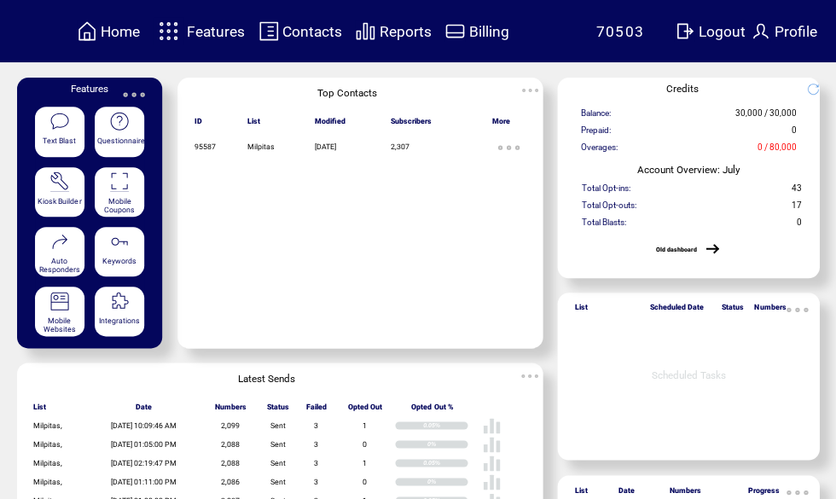
click at [490, 34] on span "Billing" at bounding box center [488, 31] width 40 height 17
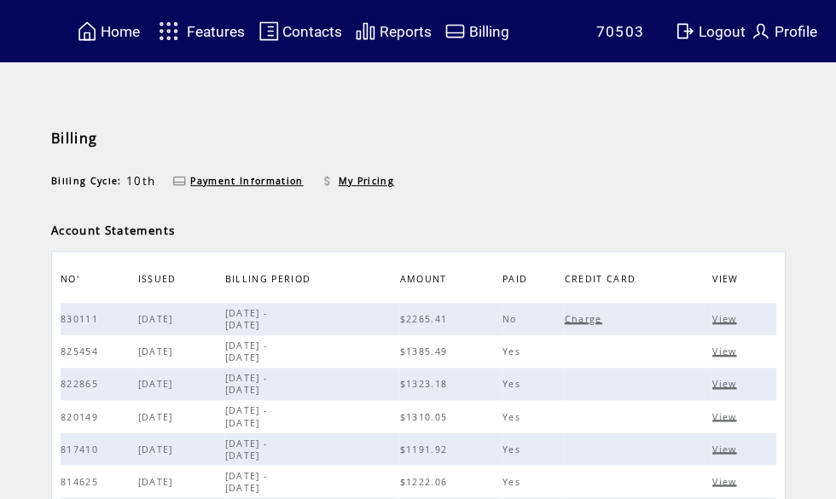
click at [731, 321] on span "View" at bounding box center [725, 319] width 28 height 12
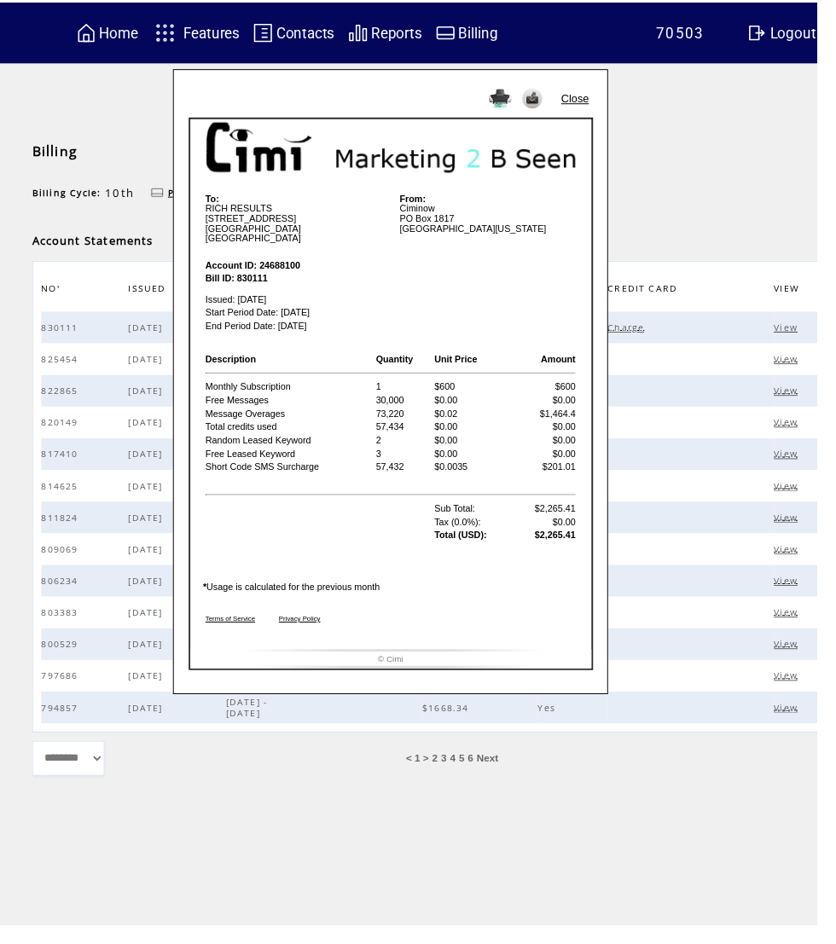
scroll to position [1, 26]
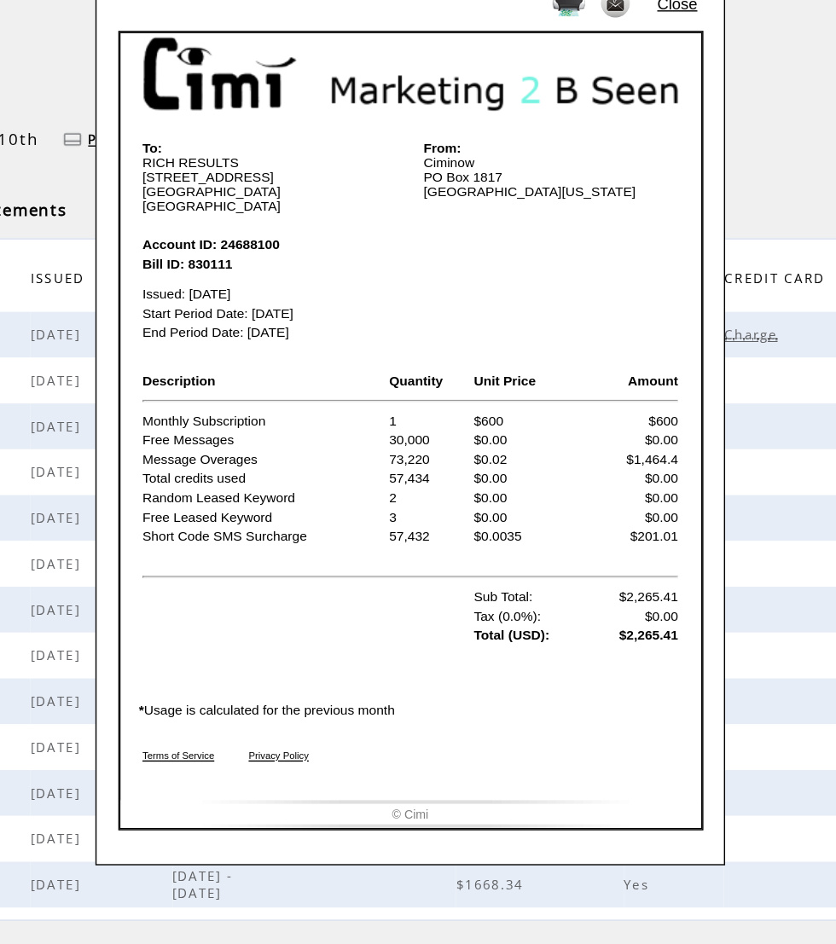
click at [467, 194] on td "From: Ciminow PO Box 1817 Rancho Cordova, California 95670" at bounding box center [487, 220] width 189 height 53
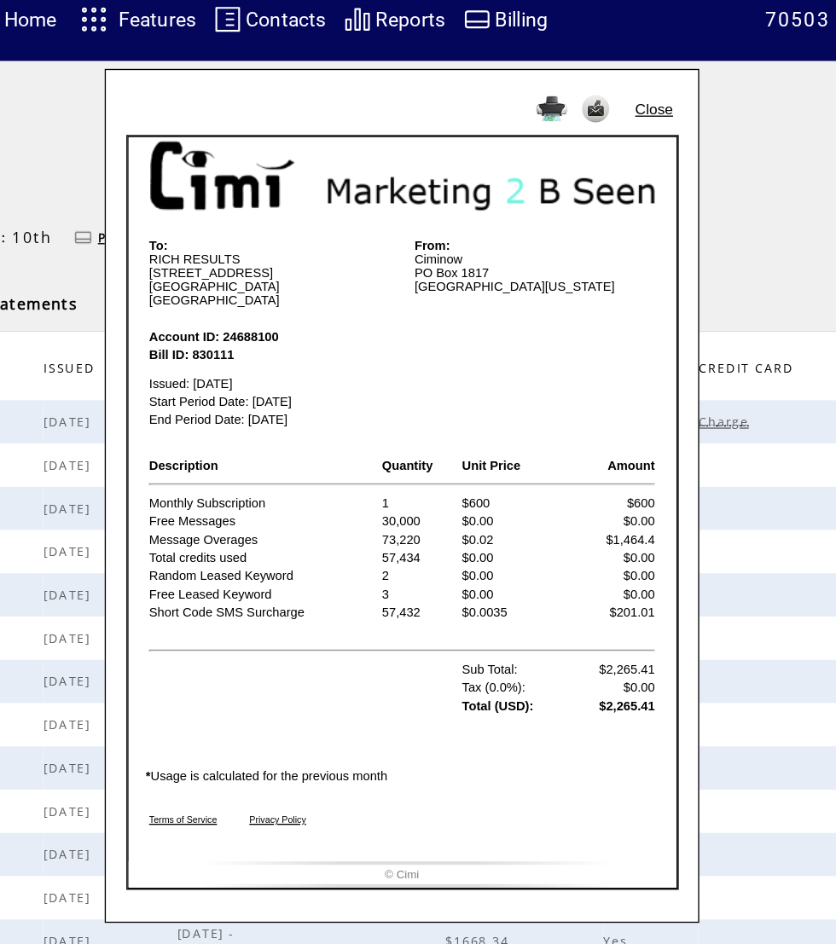
scroll to position [0, 0]
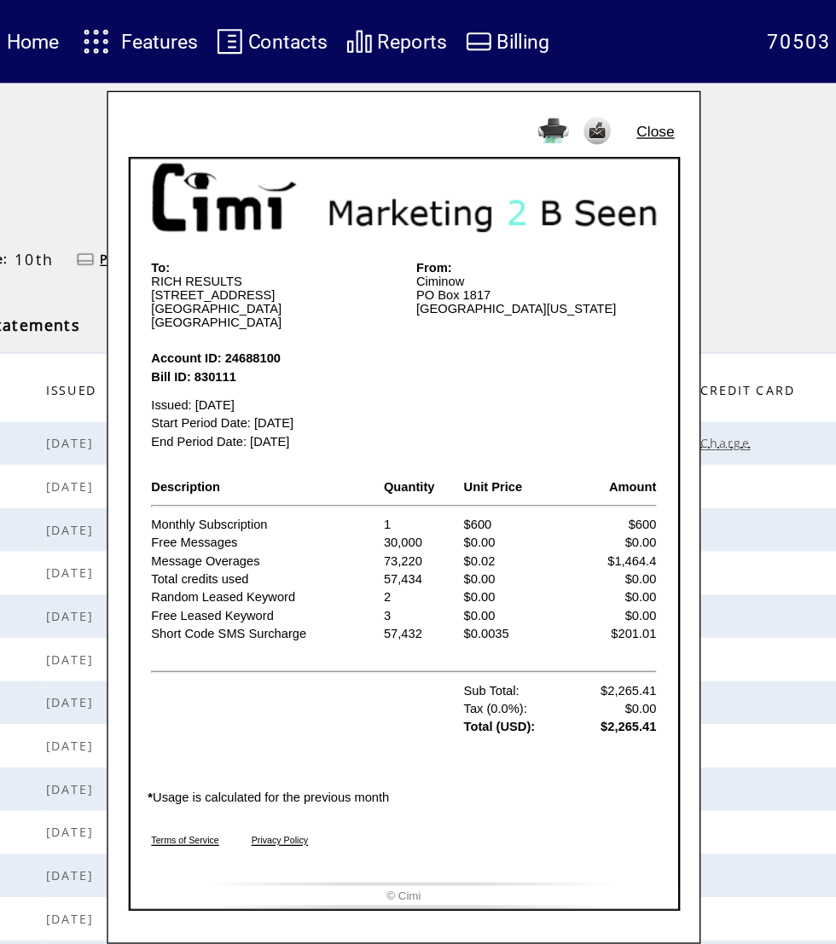
click at [593, 102] on link "Close" at bounding box center [607, 98] width 28 height 13
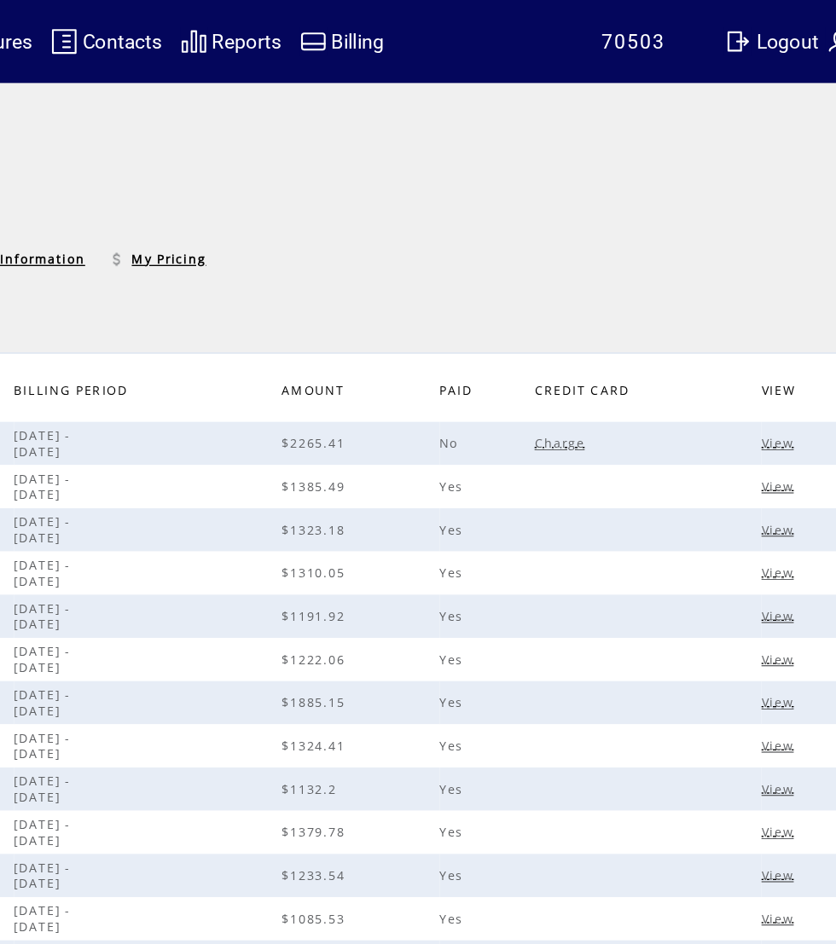
scroll to position [0, 33]
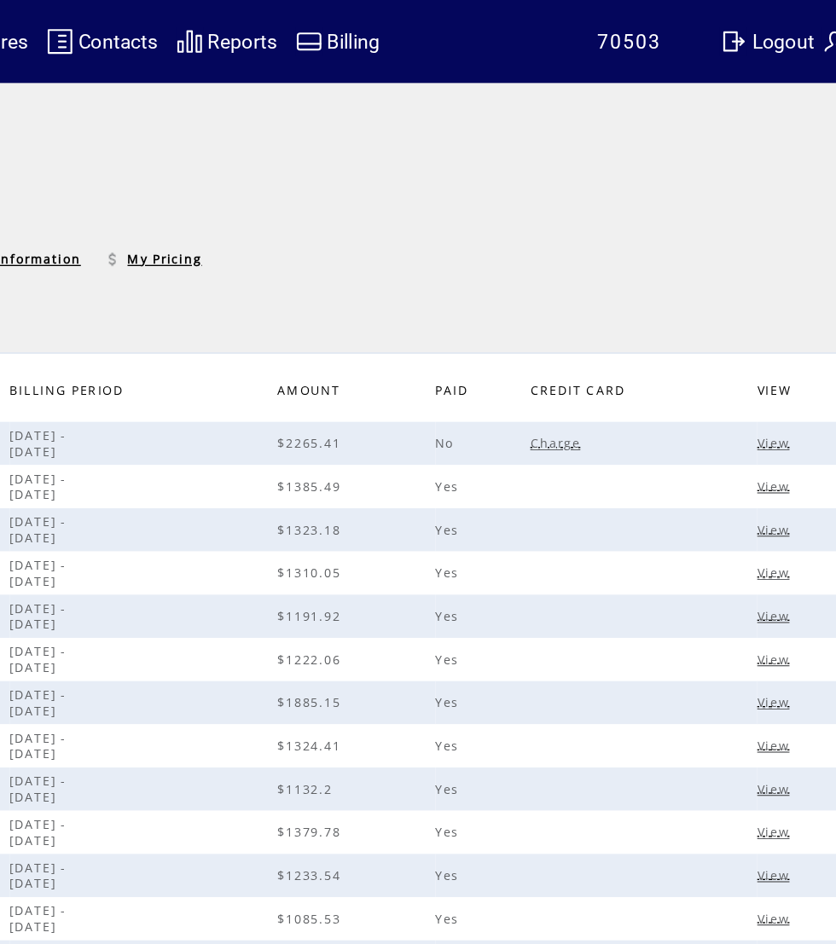
click at [607, 339] on span "Charge" at bounding box center [628, 333] width 42 height 12
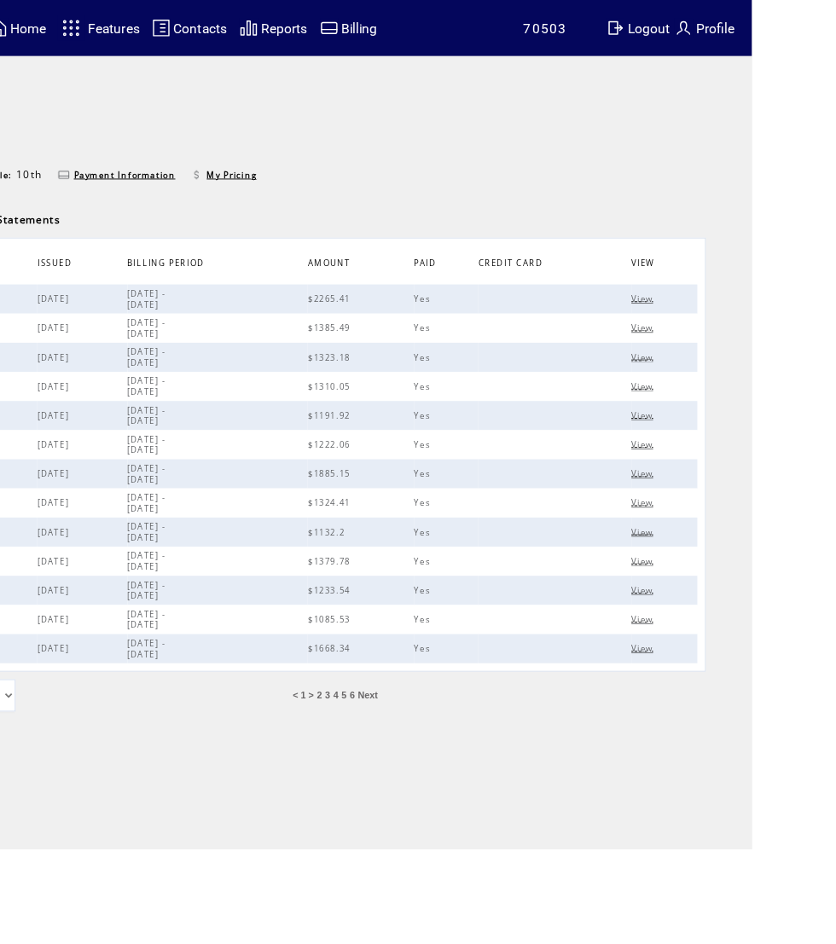
scroll to position [0, 120]
click at [730, 339] on span "View" at bounding box center [716, 333] width 28 height 12
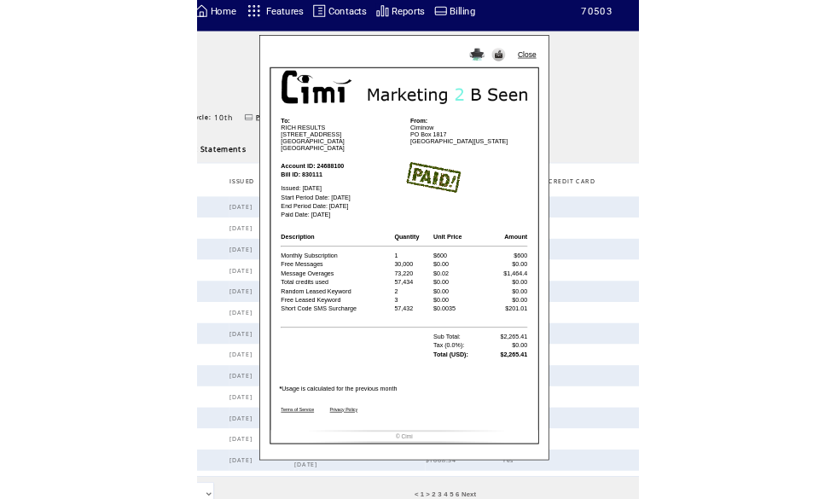
scroll to position [3, 0]
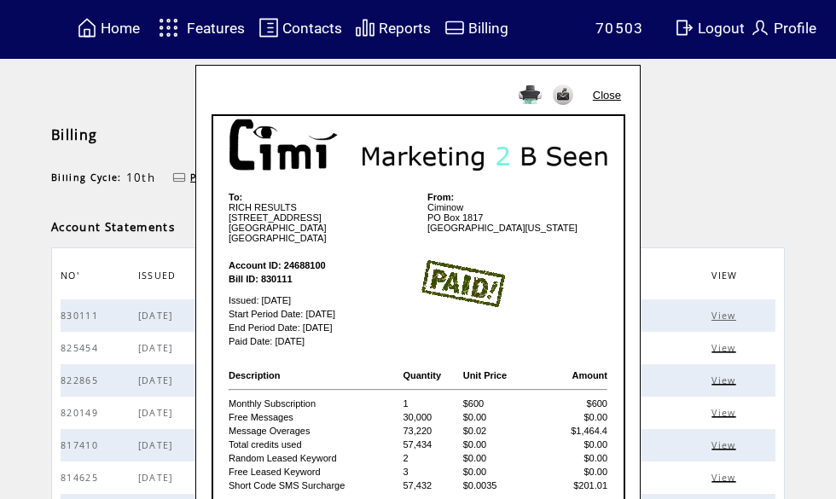
click at [613, 93] on link "Close" at bounding box center [607, 95] width 28 height 13
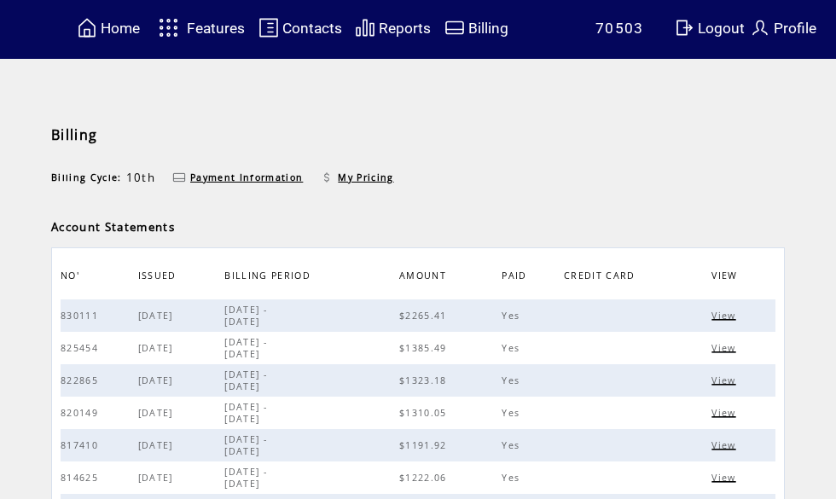
click at [113, 36] on span "Home" at bounding box center [120, 28] width 39 height 17
